Goal: Task Accomplishment & Management: Complete application form

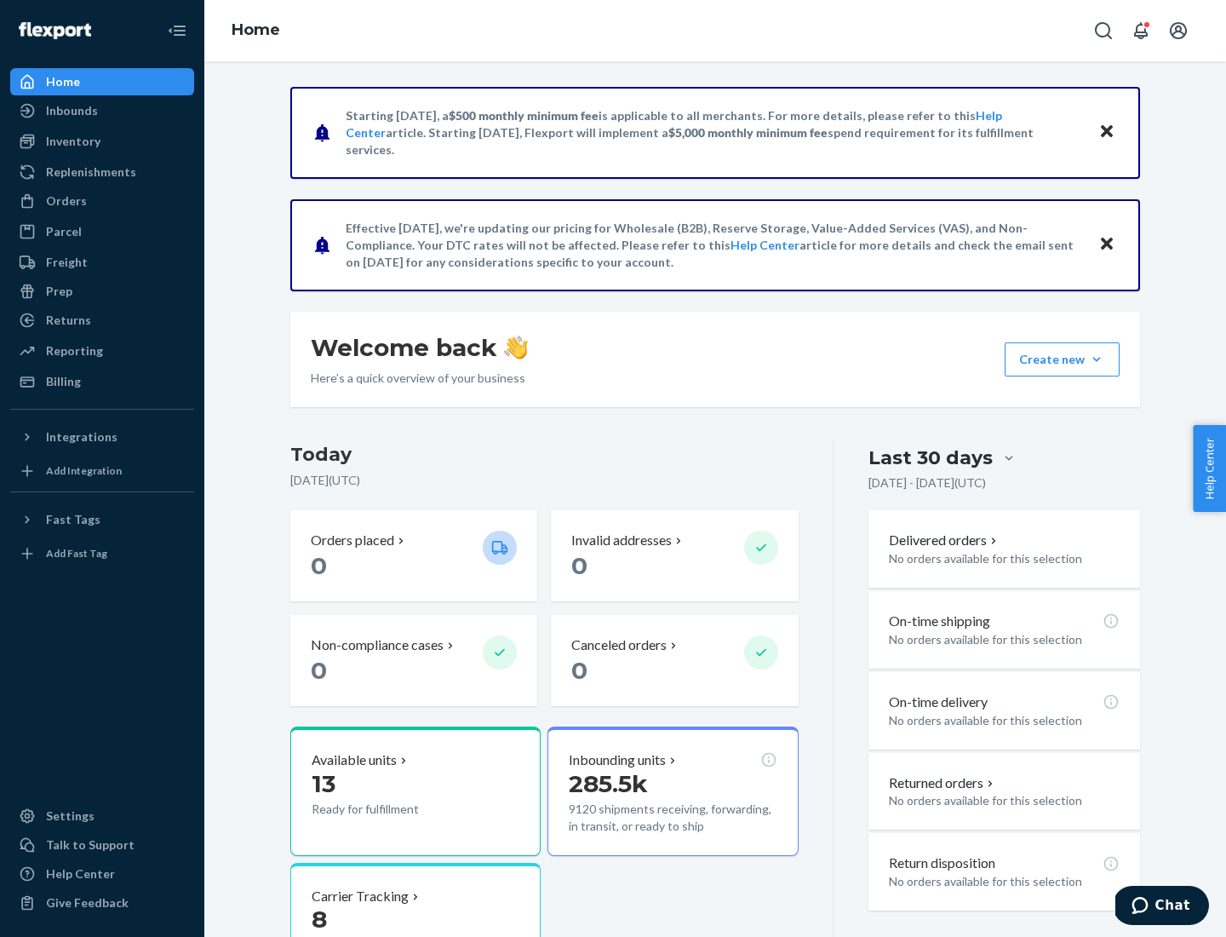
click at [1097, 359] on button "Create new Create new inbound Create new order Create new product" at bounding box center [1062, 359] width 115 height 34
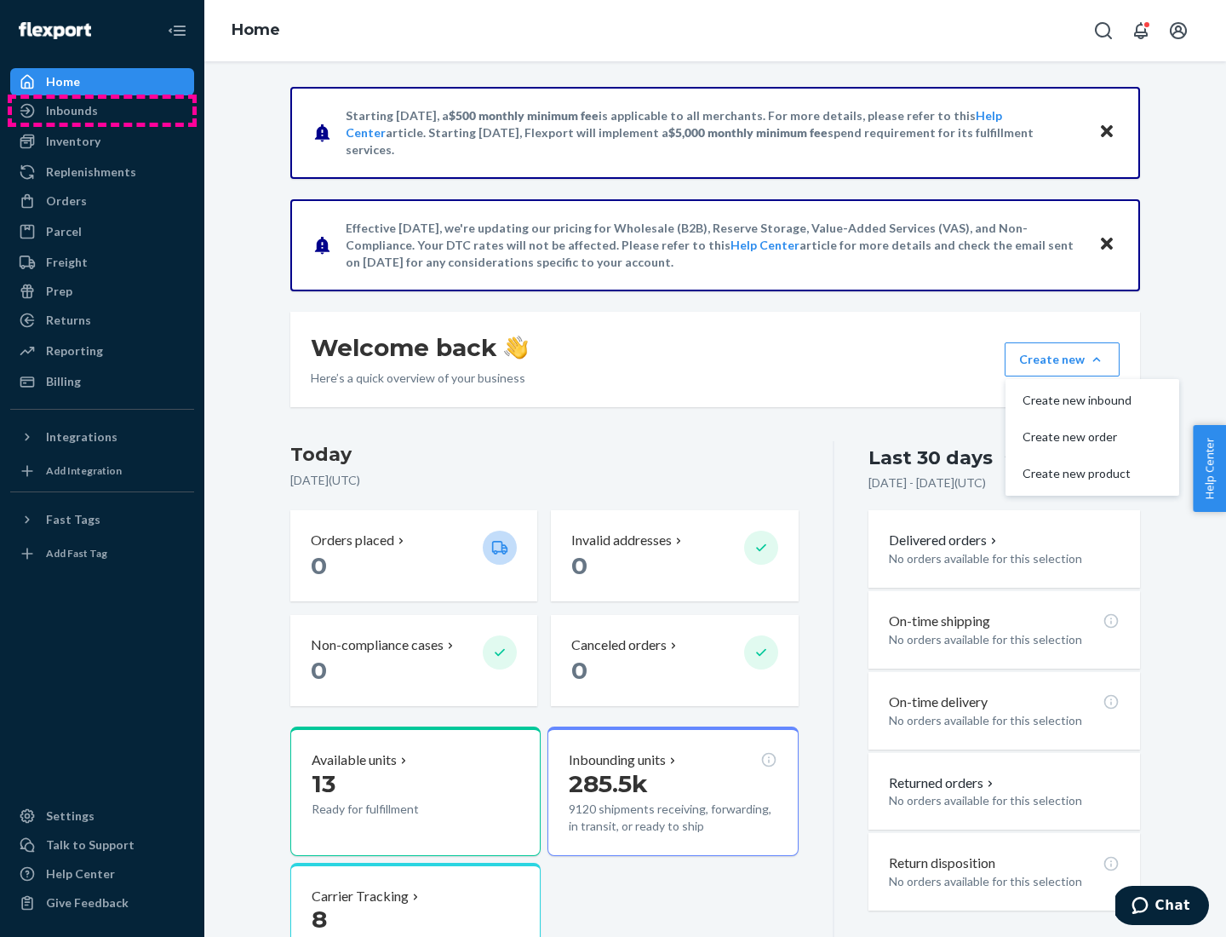
click at [102, 111] on div "Inbounds" at bounding box center [102, 111] width 180 height 24
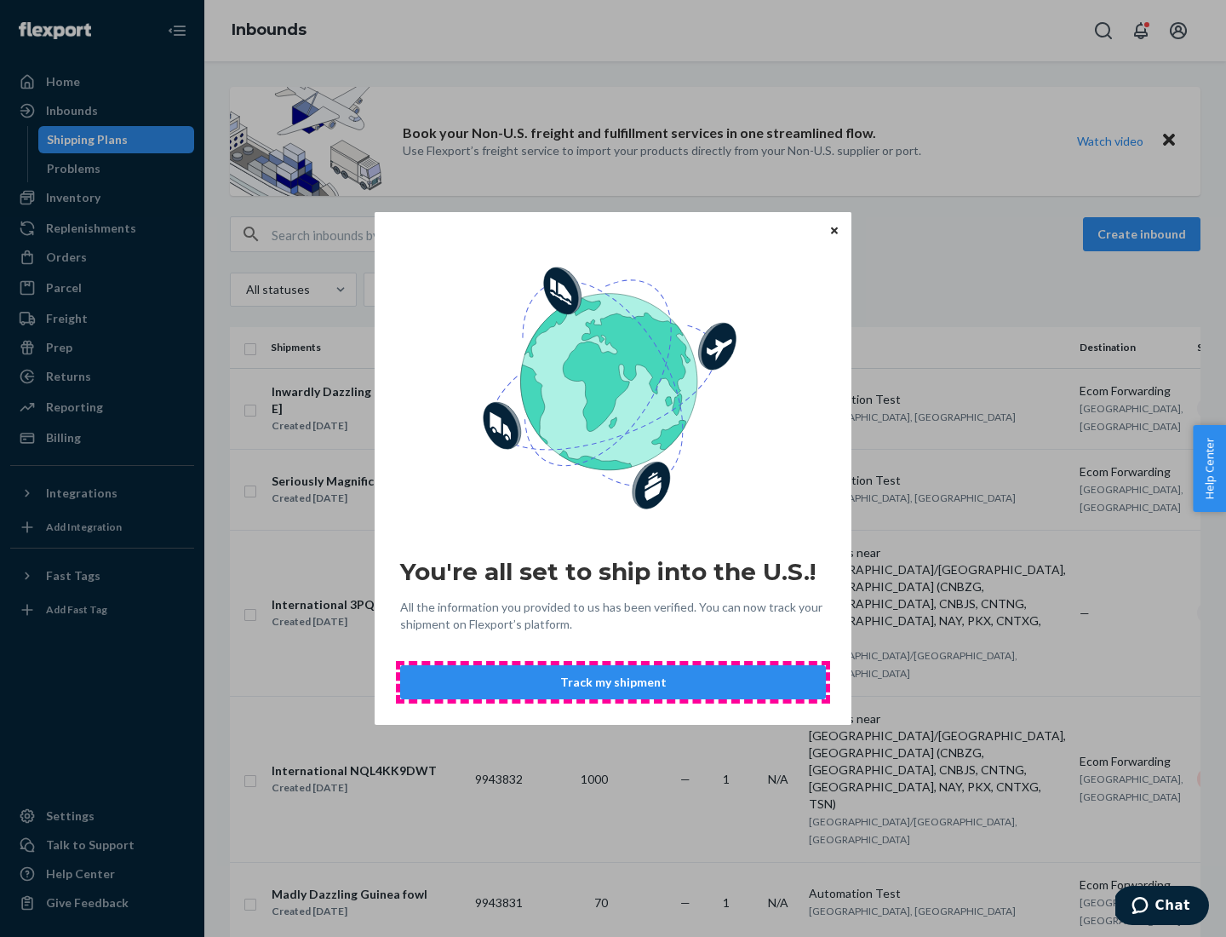
click at [613, 682] on button "Track my shipment" at bounding box center [613, 682] width 426 height 34
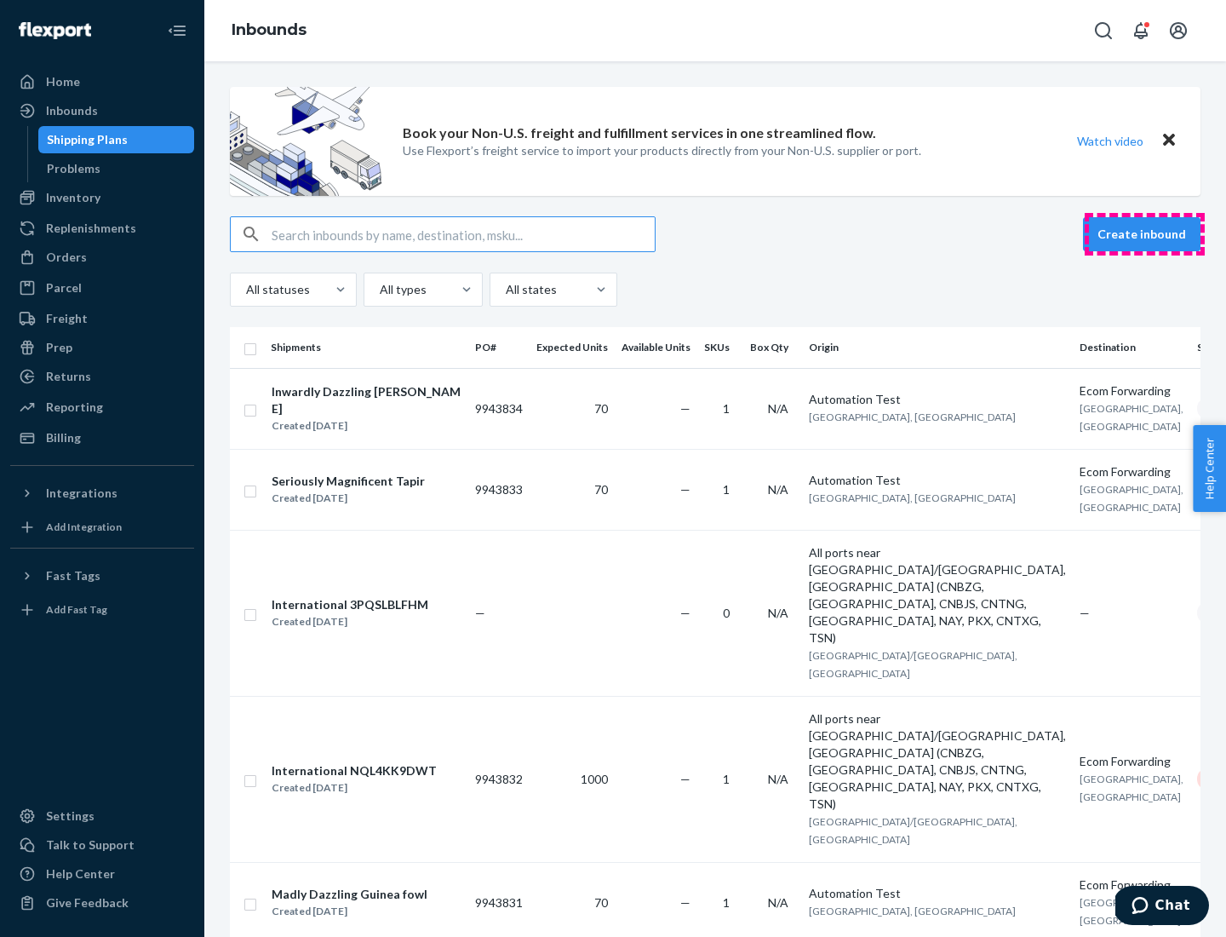
click at [1144, 234] on button "Create inbound" at bounding box center [1141, 234] width 117 height 34
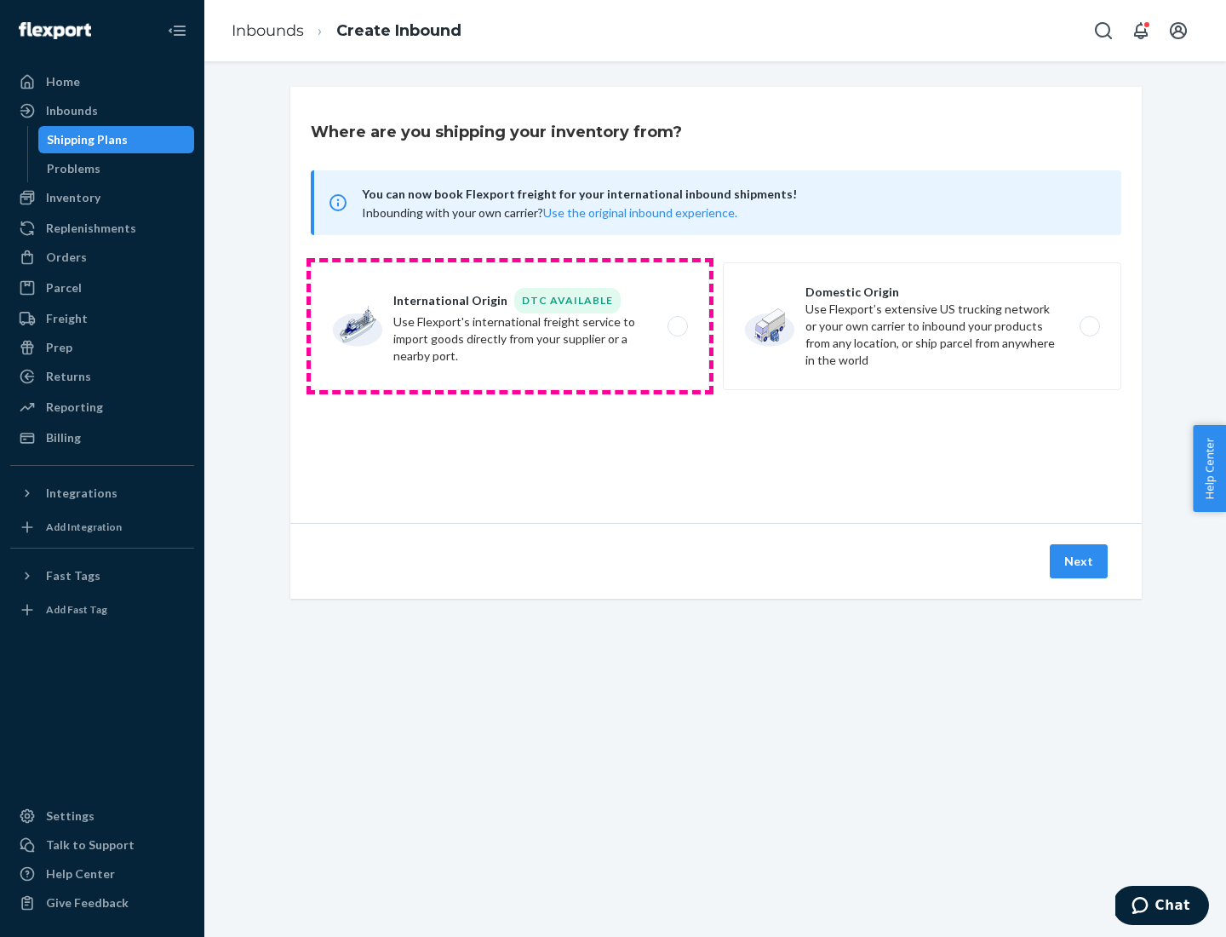
click at [510, 326] on label "International Origin DTC Available Use Flexport's international freight service…" at bounding box center [510, 326] width 398 height 128
click at [677, 326] on input "International Origin DTC Available Use Flexport's international freight service…" at bounding box center [682, 326] width 11 height 11
radio input "true"
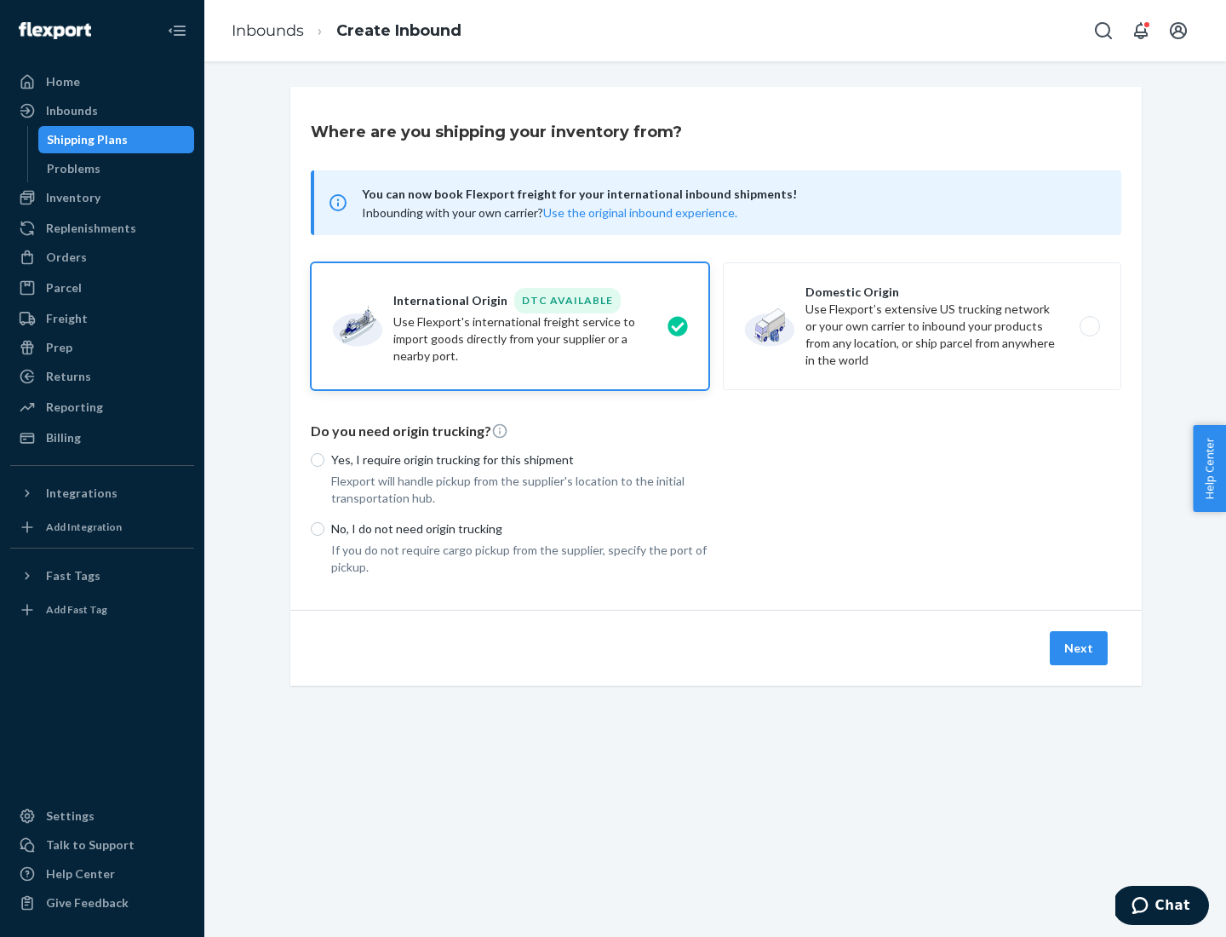
click at [520, 528] on p "No, I do not need origin trucking" at bounding box center [520, 528] width 378 height 17
click at [324, 528] on input "No, I do not need origin trucking" at bounding box center [318, 529] width 14 height 14
radio input "true"
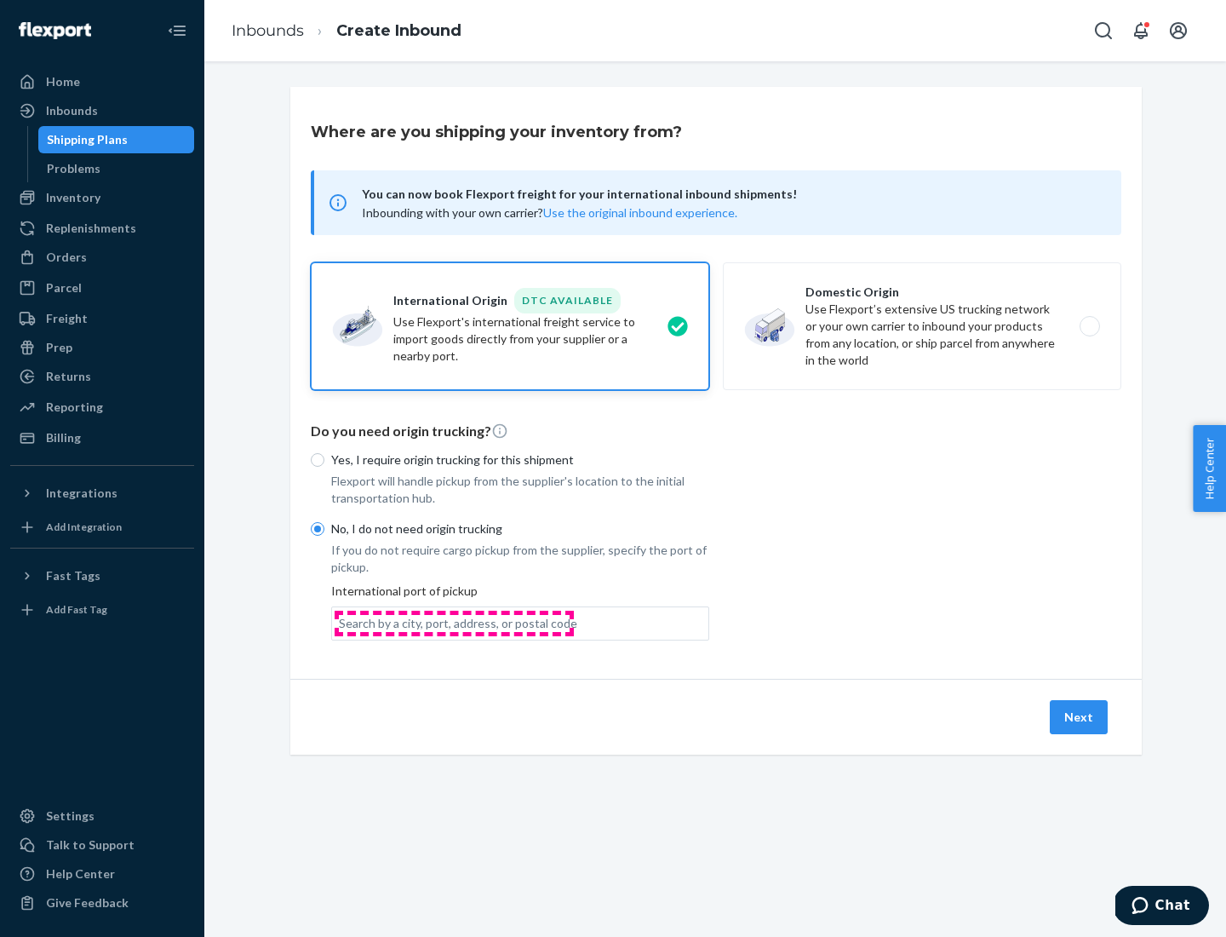
click at [454, 622] on div "Search by a city, port, address, or postal code" at bounding box center [458, 623] width 238 height 17
click at [341, 622] on input "Search by a city, port, address, or postal code" at bounding box center [340, 623] width 2 height 17
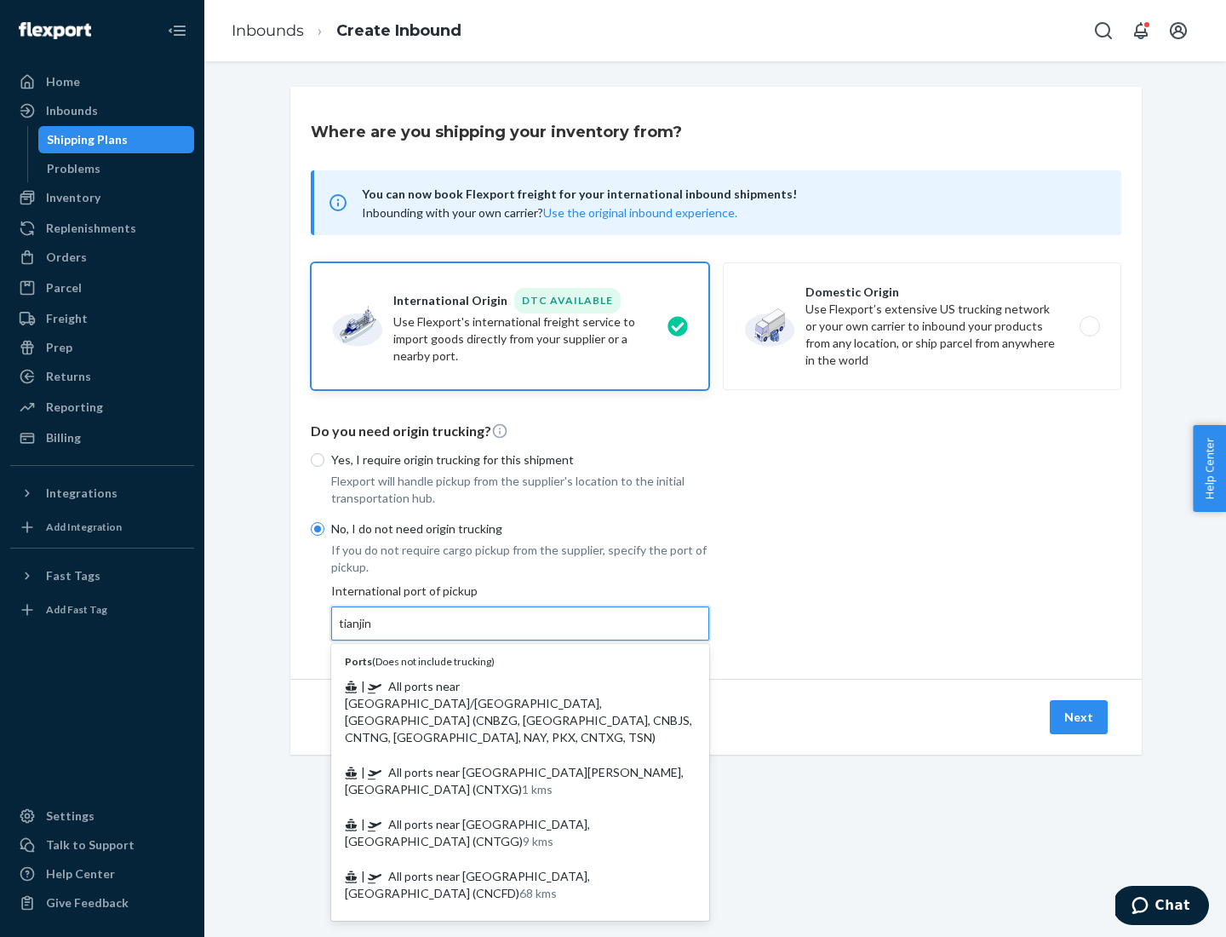
click at [503, 685] on span "| All ports near [GEOGRAPHIC_DATA]/[GEOGRAPHIC_DATA], [GEOGRAPHIC_DATA] (CNBZG,…" at bounding box center [518, 712] width 347 height 66
click at [374, 632] on input "tianjin" at bounding box center [356, 623] width 35 height 17
type input "All ports near [GEOGRAPHIC_DATA]/[GEOGRAPHIC_DATA], [GEOGRAPHIC_DATA] (CNBZG, […"
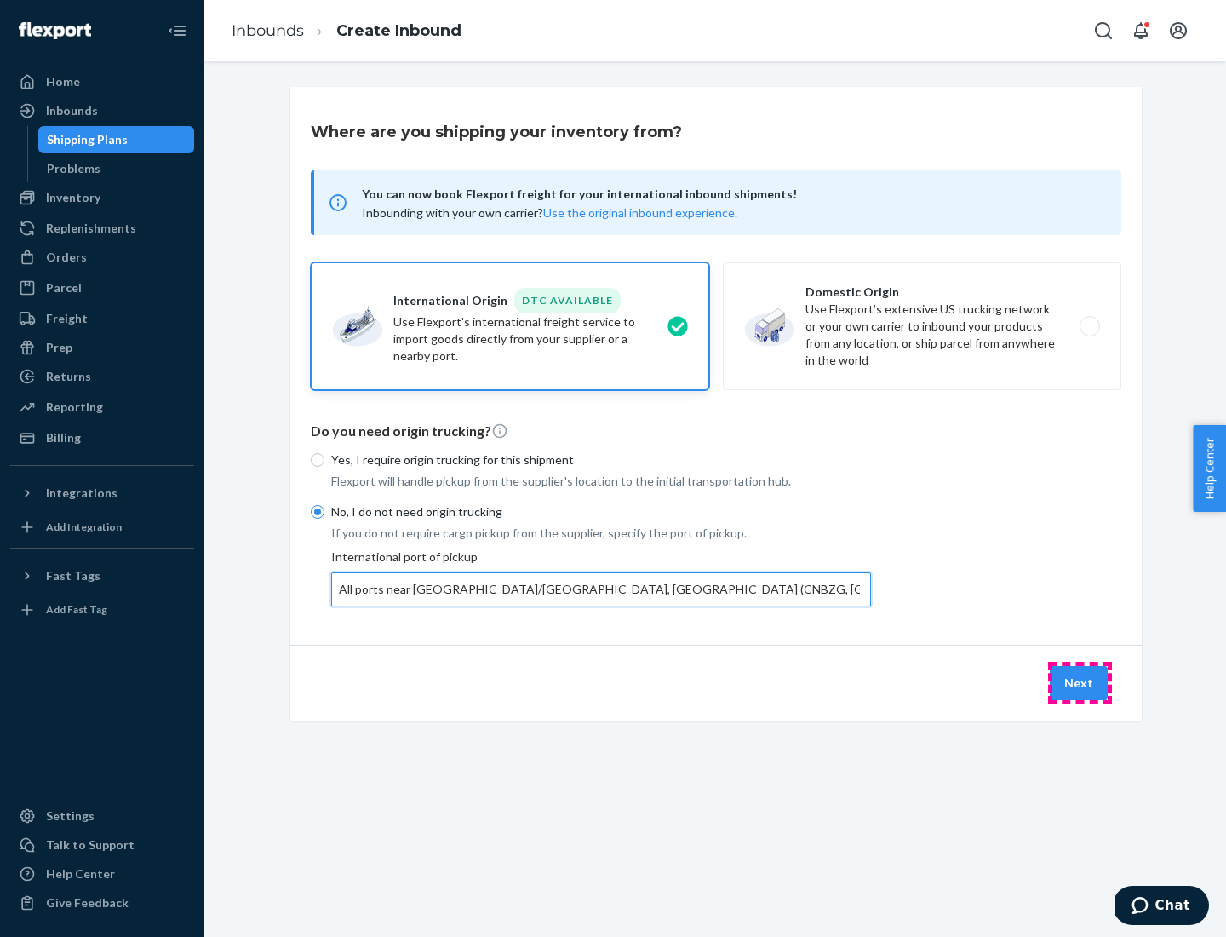
click at [1080, 682] on button "Next" at bounding box center [1079, 683] width 58 height 34
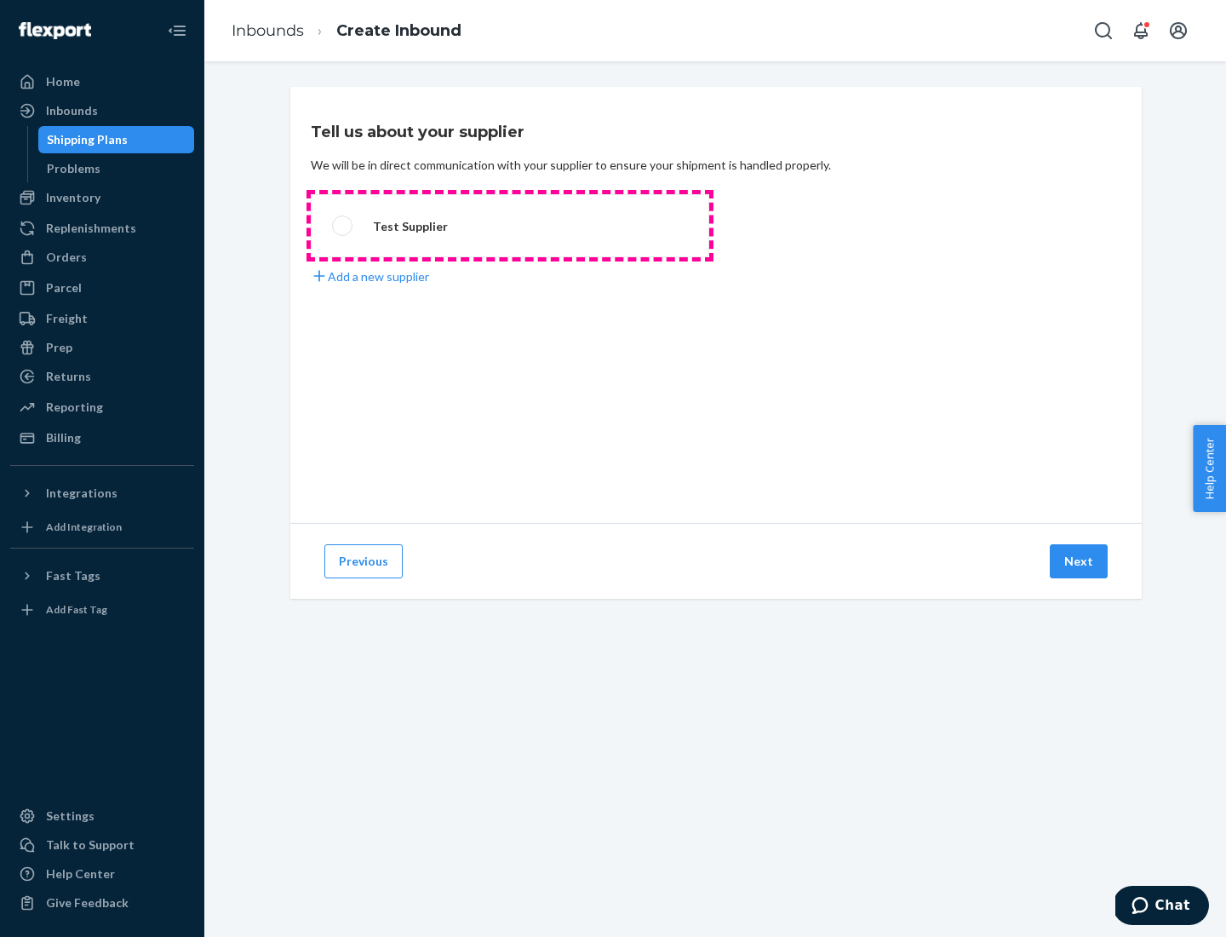
click at [510, 226] on label "Test Supplier" at bounding box center [510, 225] width 398 height 63
click at [343, 226] on input "Test Supplier" at bounding box center [337, 226] width 11 height 11
radio input "true"
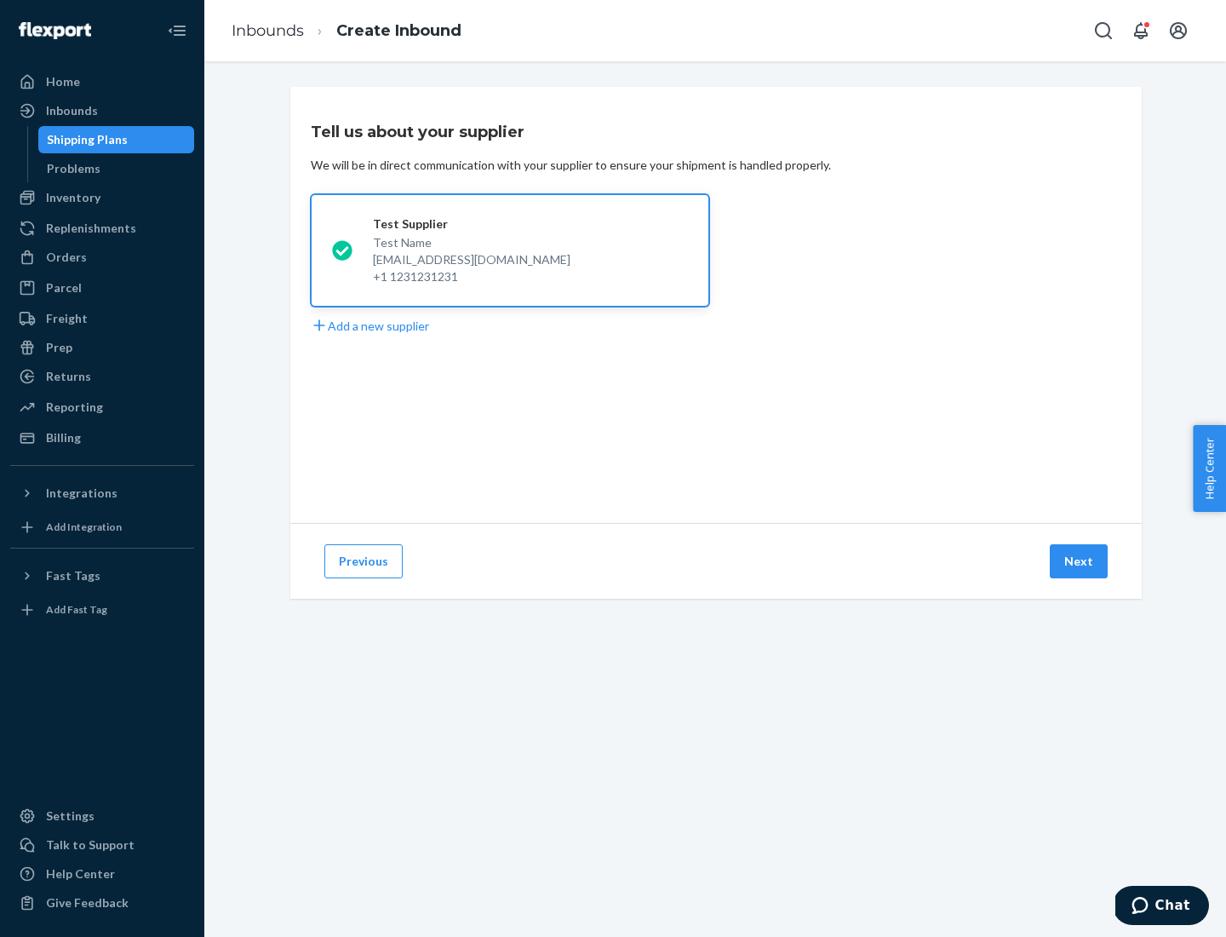
click at [1080, 561] on button "Next" at bounding box center [1079, 561] width 58 height 34
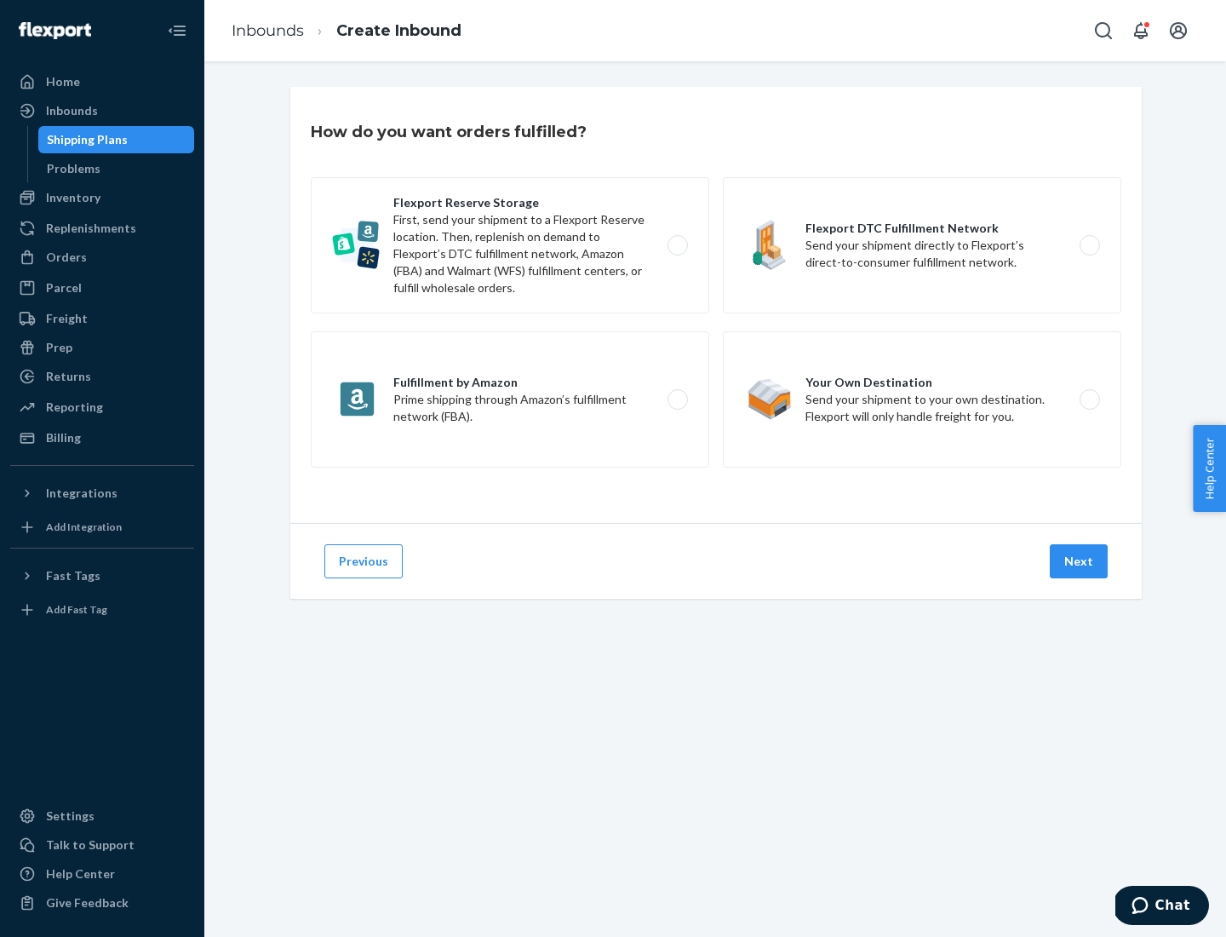
click at [510, 245] on label "Flexport Reserve Storage First, send your shipment to a Flexport Reserve locati…" at bounding box center [510, 245] width 398 height 136
click at [677, 245] on input "Flexport Reserve Storage First, send your shipment to a Flexport Reserve locati…" at bounding box center [682, 245] width 11 height 11
radio input "true"
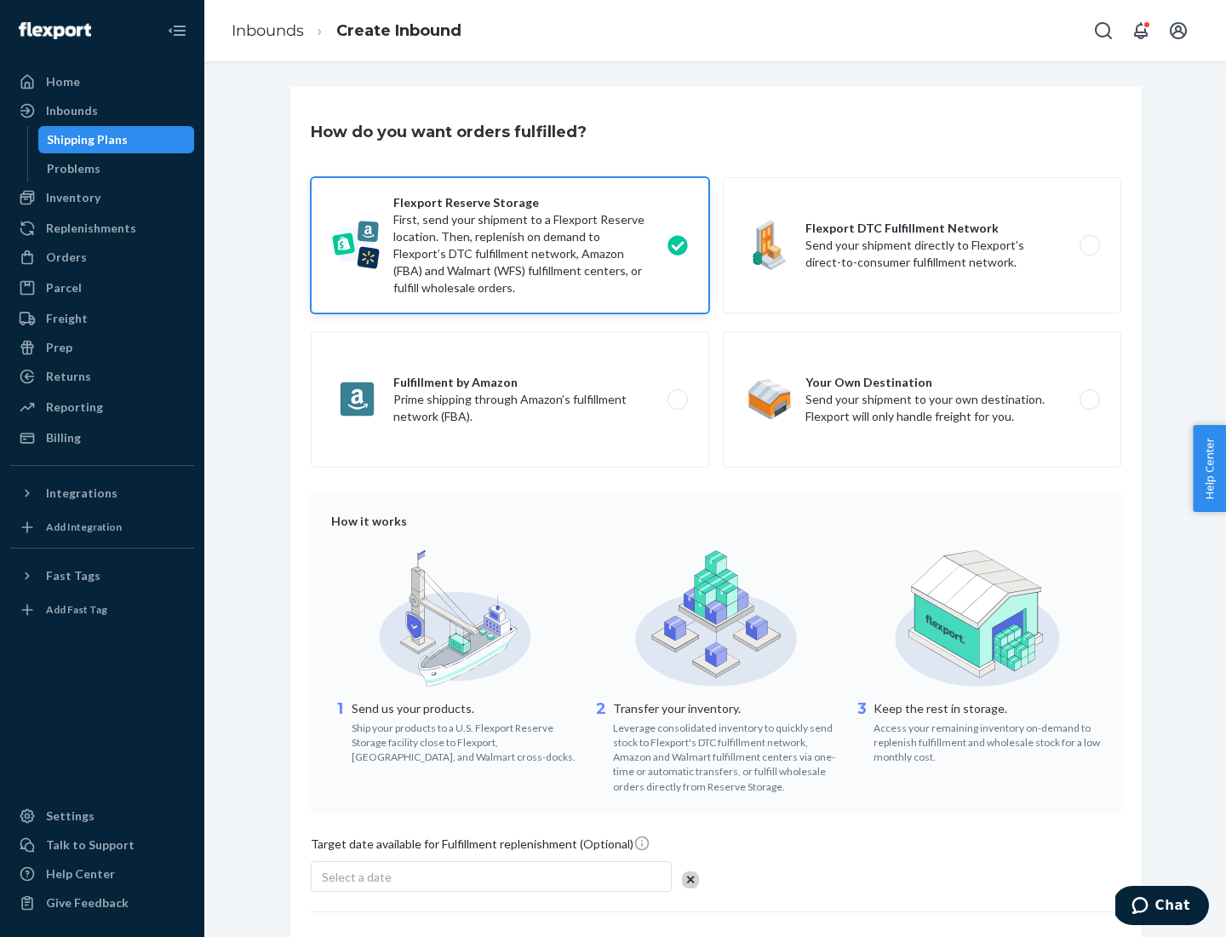
scroll to position [140, 0]
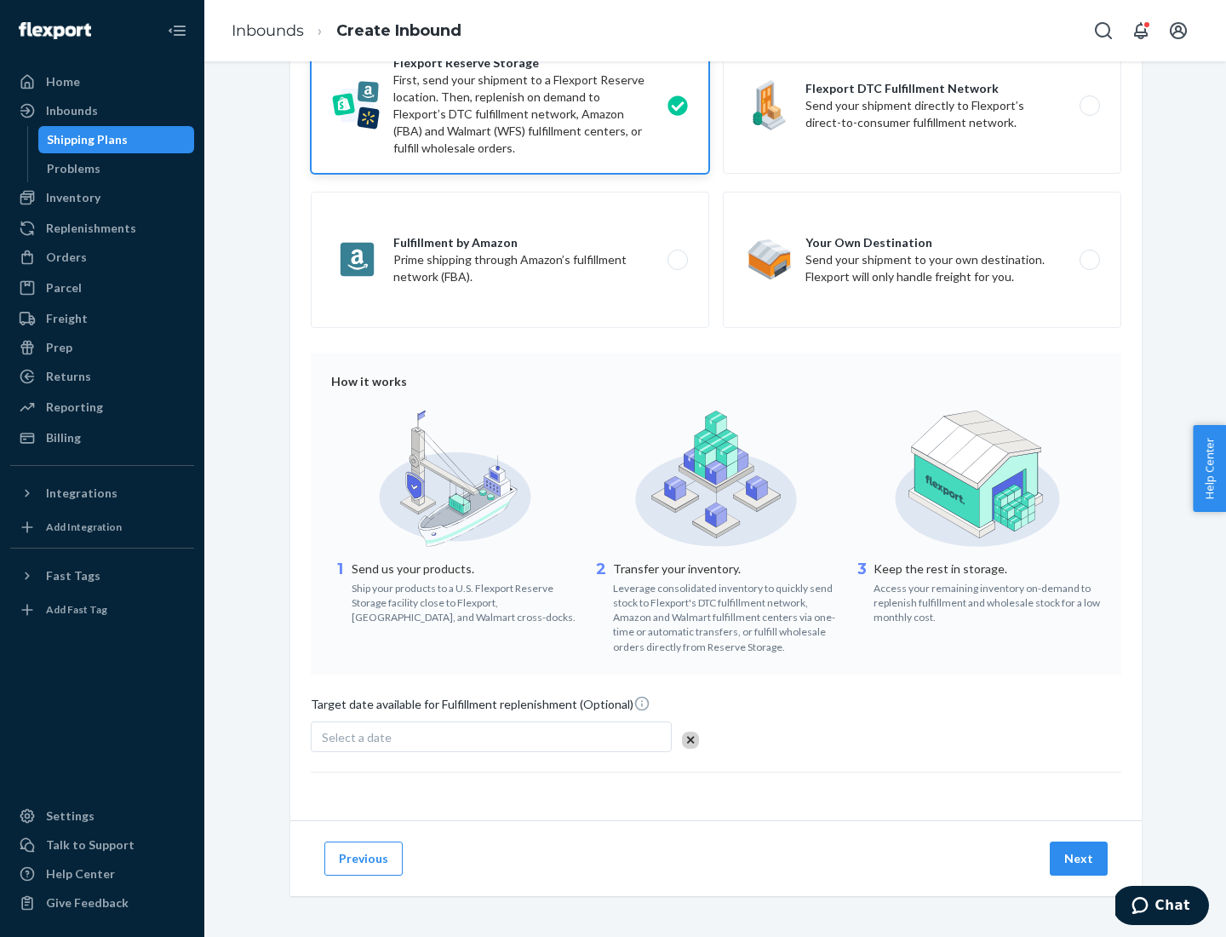
click at [1080, 857] on button "Next" at bounding box center [1079, 858] width 58 height 34
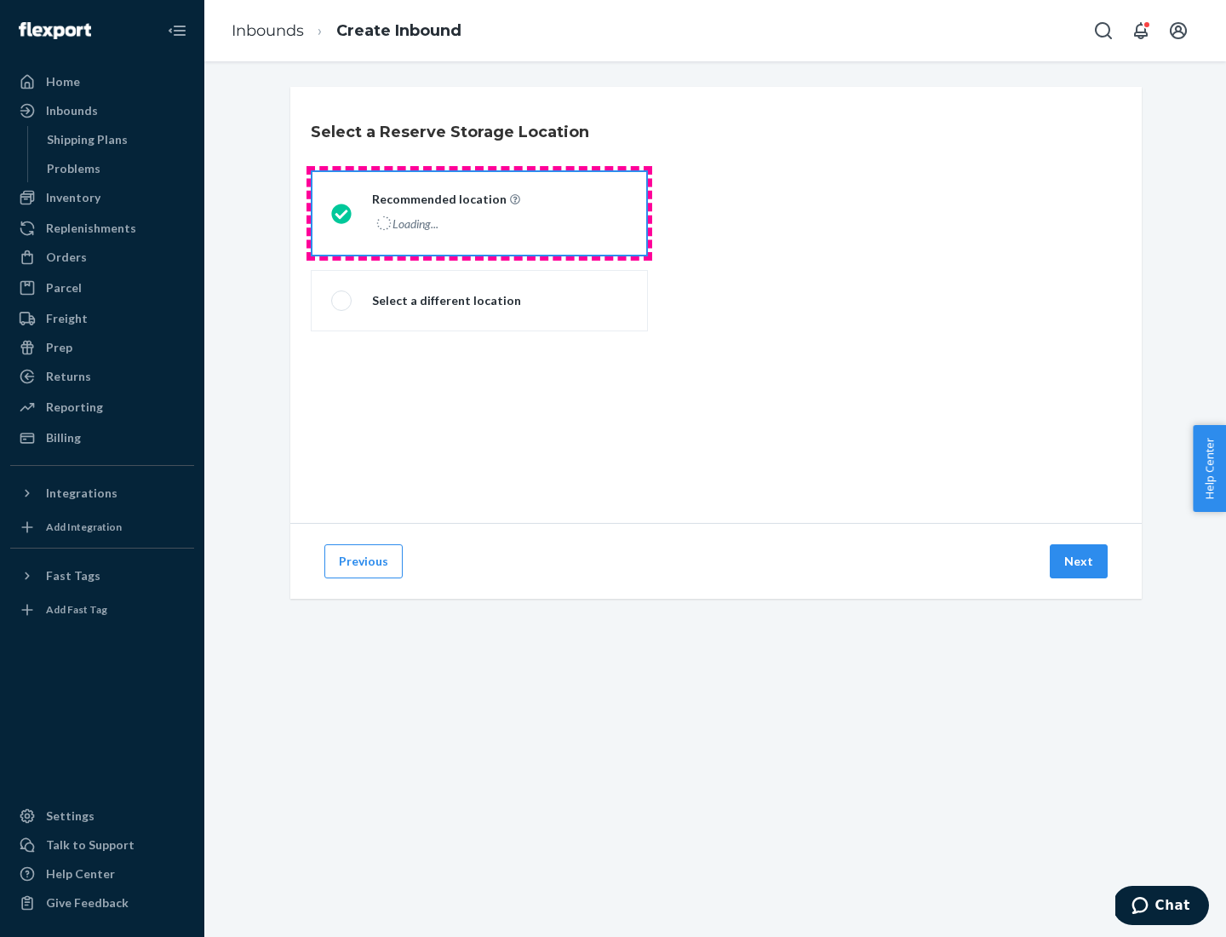
click at [479, 213] on div "Loading..." at bounding box center [444, 223] width 145 height 25
click at [342, 213] on input "Recommended location Loading..." at bounding box center [336, 213] width 11 height 11
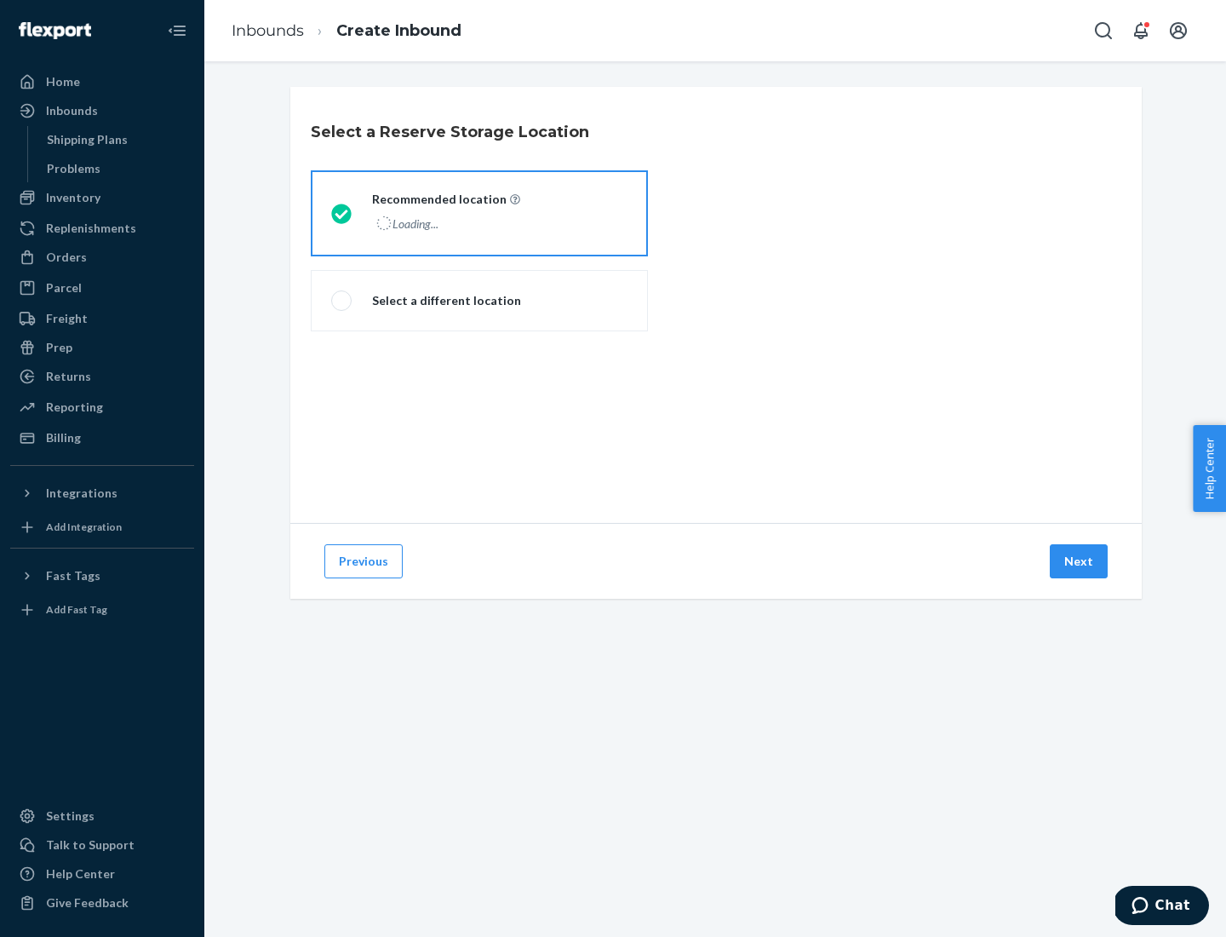
click at [1080, 561] on button "Next" at bounding box center [1079, 561] width 58 height 34
